Goal: Find specific page/section: Find specific page/section

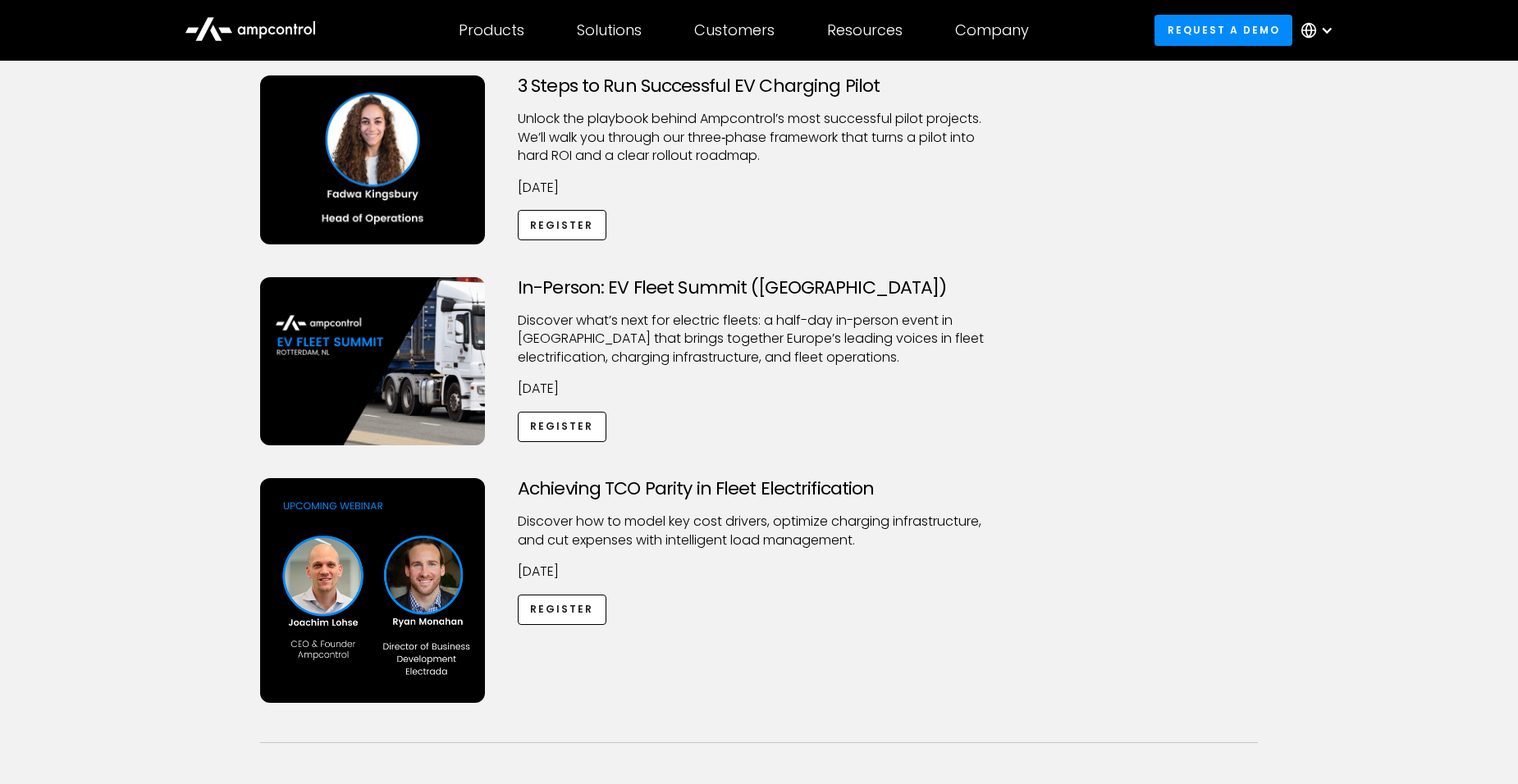
scroll to position [164, 0]
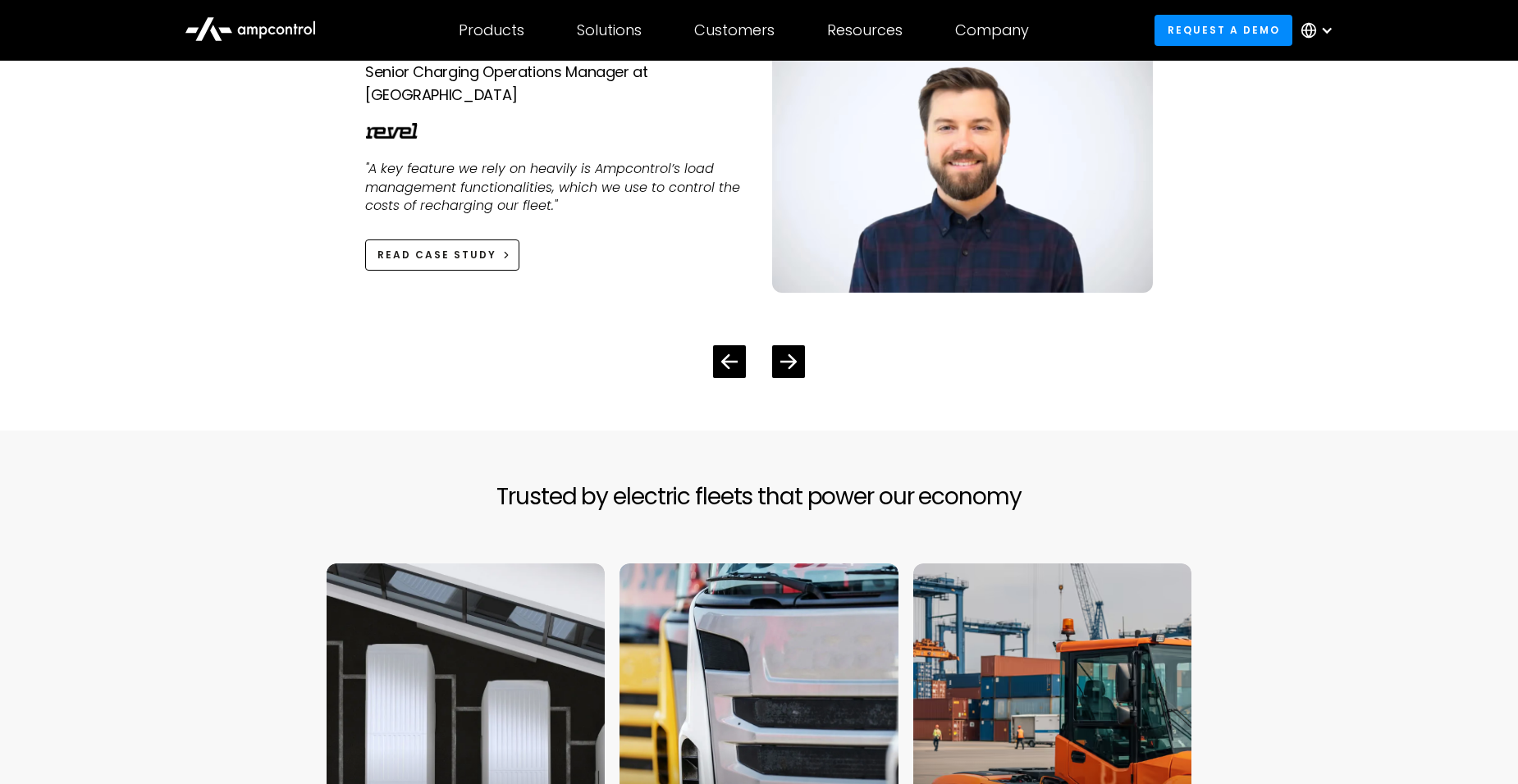
scroll to position [6077, 0]
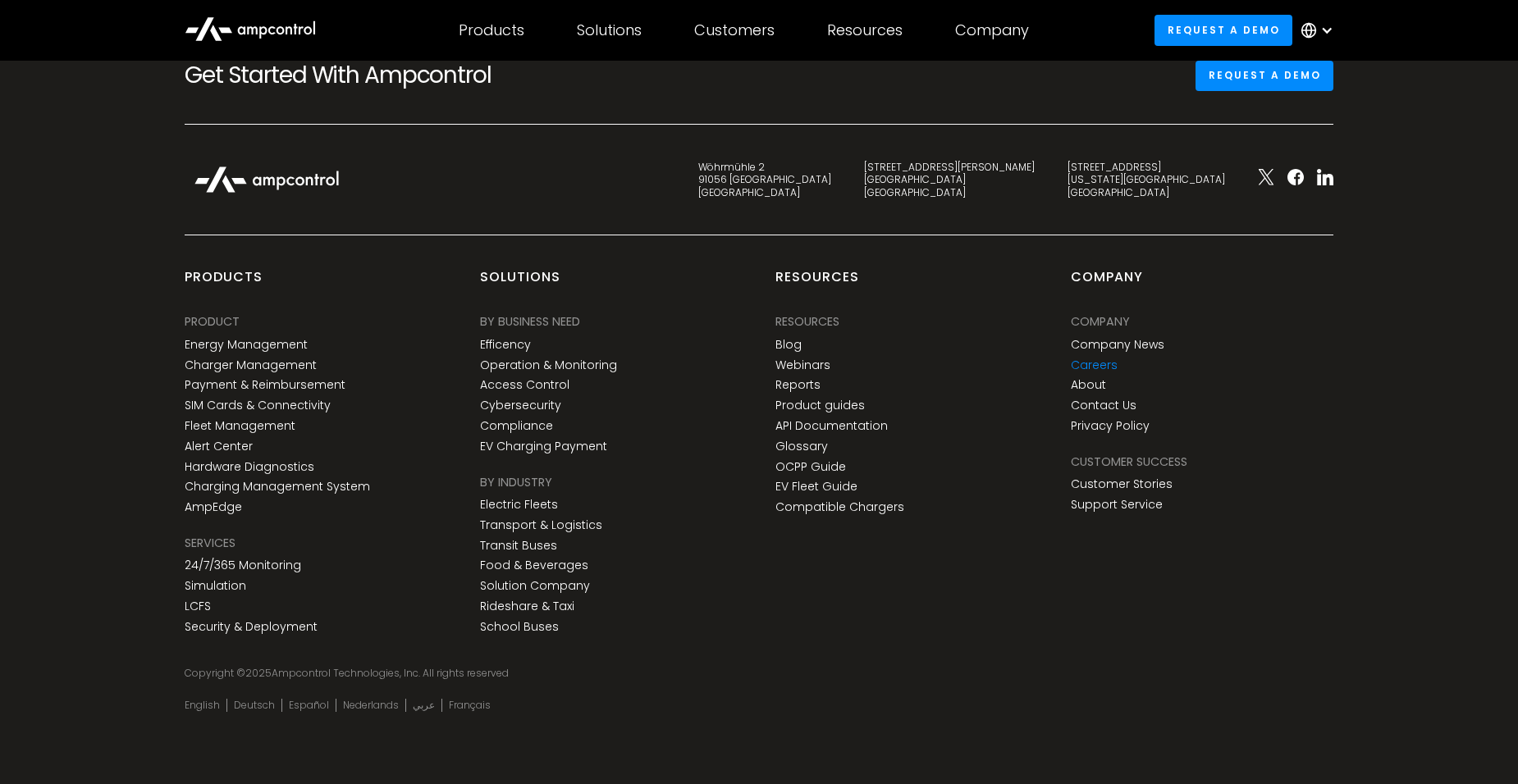
click at [1101, 366] on link "Careers" at bounding box center [1095, 364] width 47 height 14
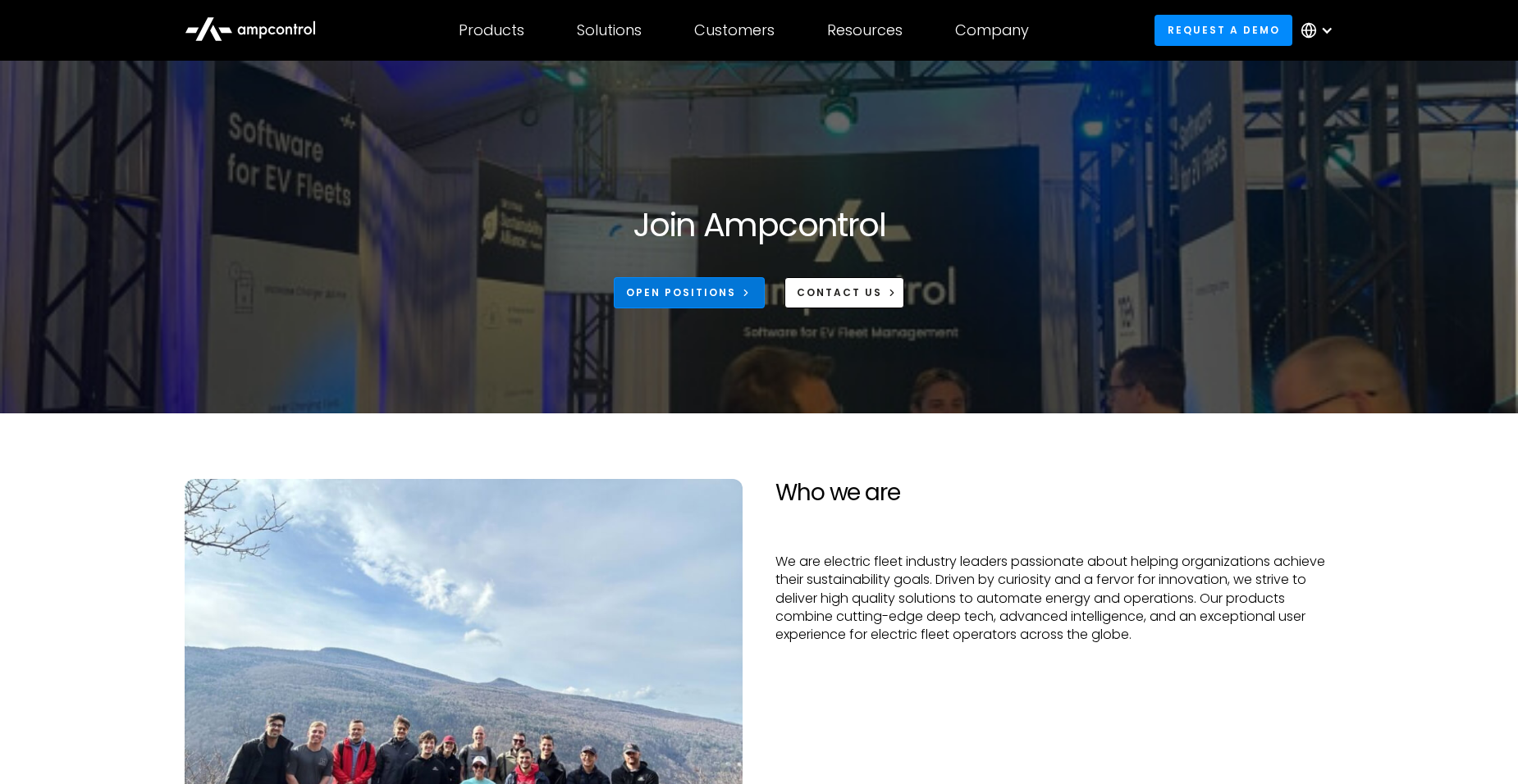
click at [725, 292] on div "Open Positions" at bounding box center [681, 292] width 110 height 14
